Goal: Navigation & Orientation: Find specific page/section

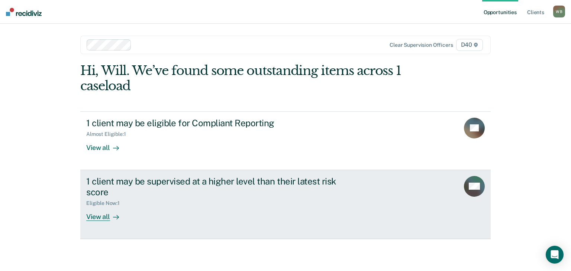
click at [113, 217] on icon at bounding box center [116, 217] width 6 height 0
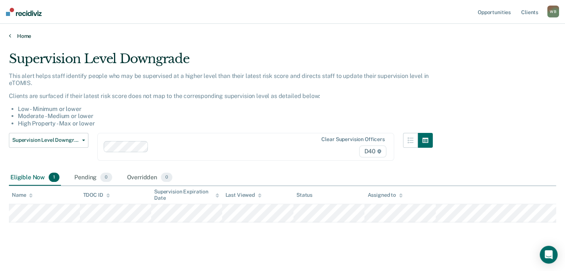
click at [23, 35] on link "Home" at bounding box center [282, 36] width 547 height 7
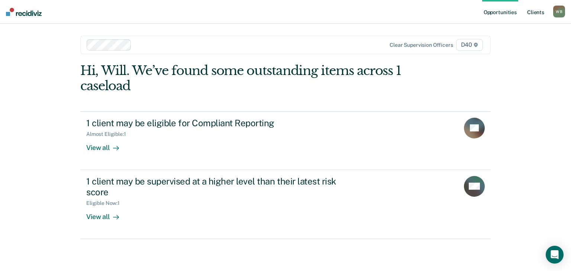
click at [531, 8] on link "Client s" at bounding box center [536, 12] width 20 height 24
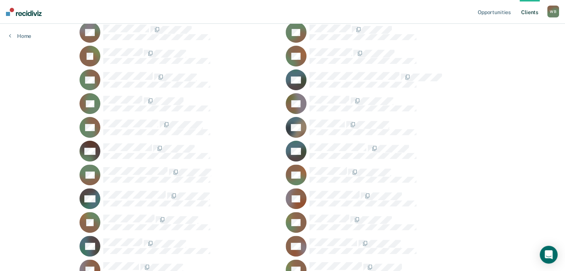
scroll to position [223, 0]
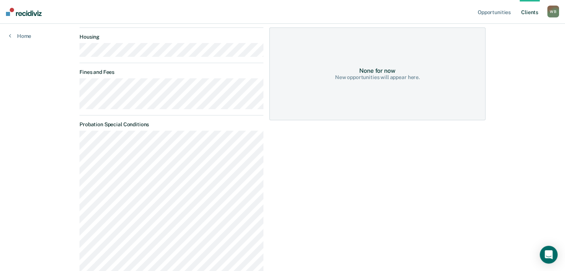
scroll to position [125, 0]
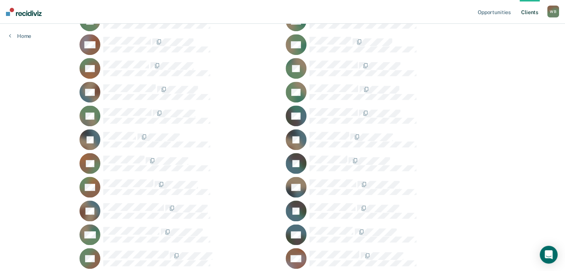
scroll to position [669, 0]
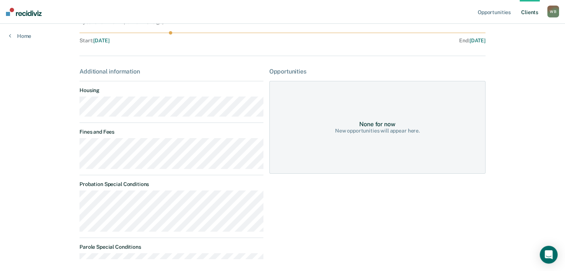
scroll to position [74, 0]
